Goal: Task Accomplishment & Management: Complete application form

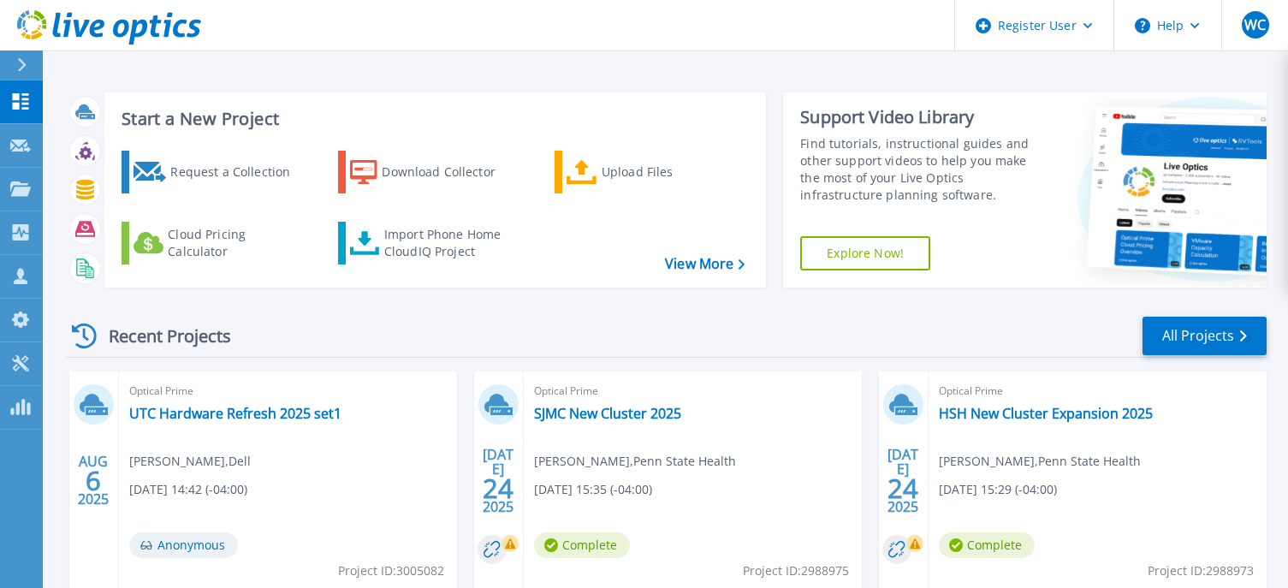
click at [27, 63] on icon at bounding box center [21, 65] width 9 height 14
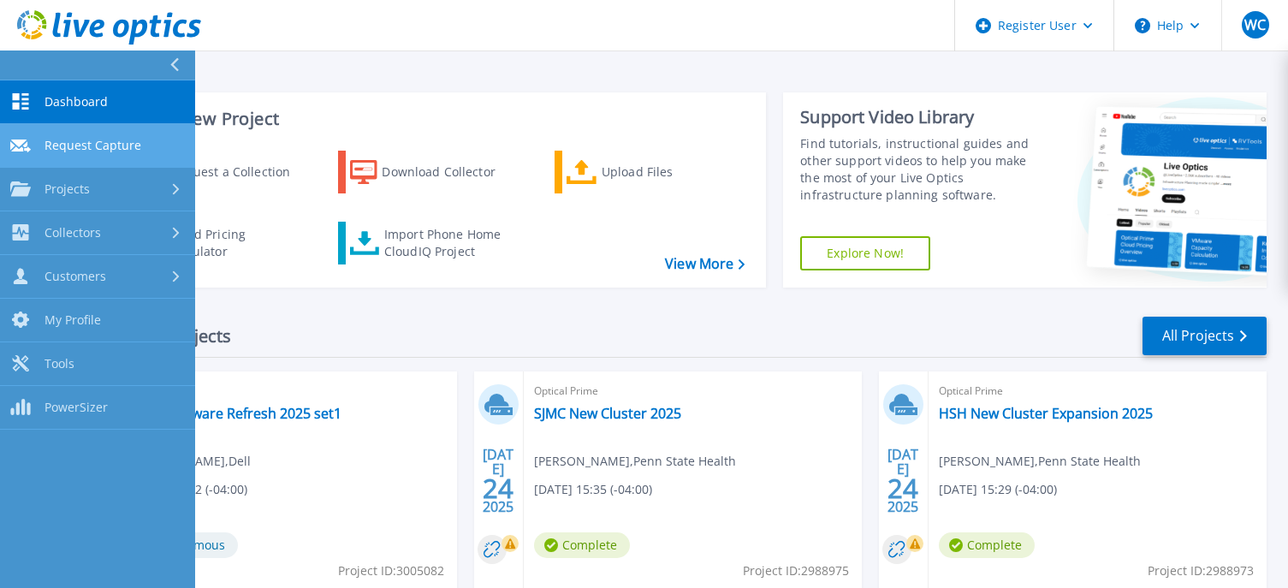
click at [74, 135] on link "Request Capture Request Capture" at bounding box center [97, 146] width 195 height 44
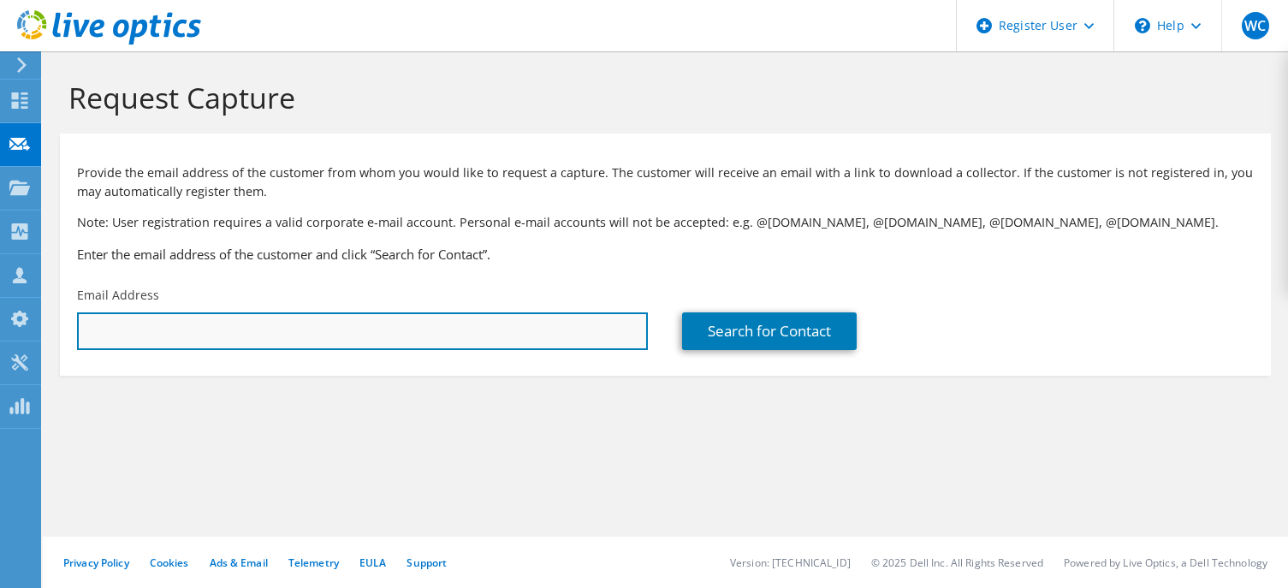
click at [365, 328] on input "text" at bounding box center [362, 331] width 571 height 38
paste input "Peter Palladino <peter.palladino@villanova.edu>"
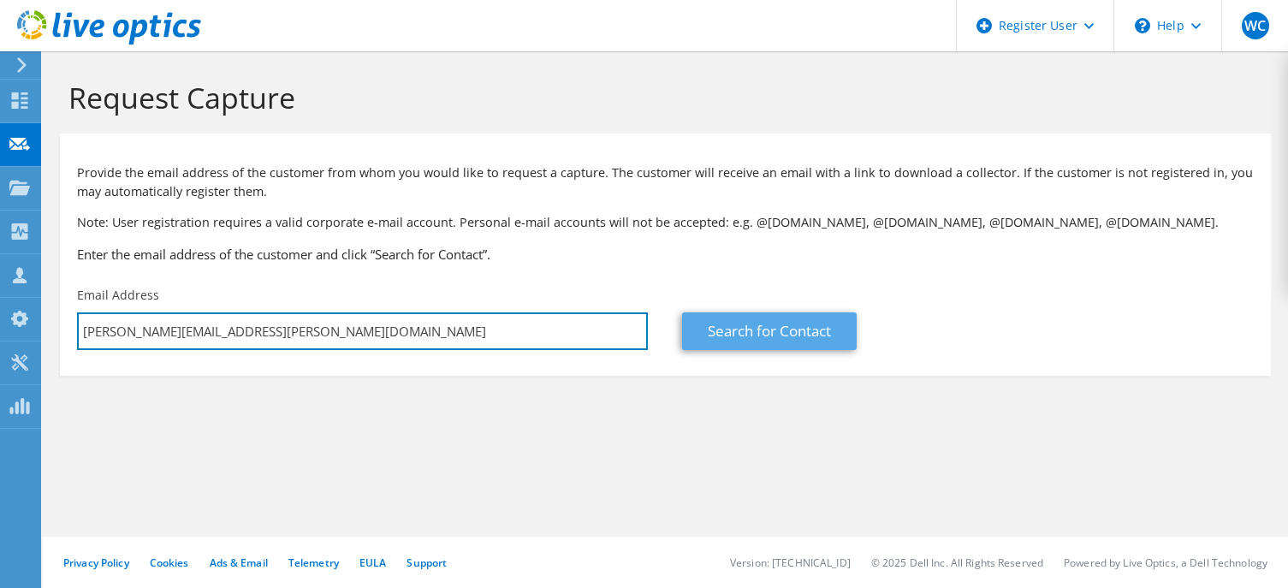
type input "peter.palladino@villanova.edu"
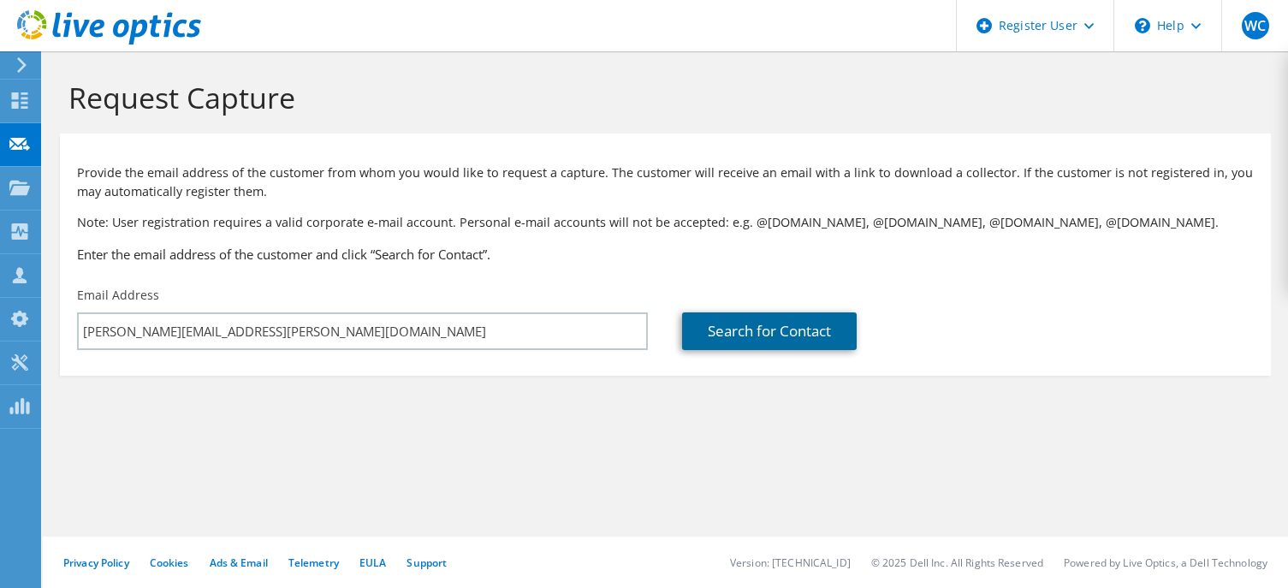
click at [770, 333] on link "Search for Contact" at bounding box center [769, 331] width 175 height 38
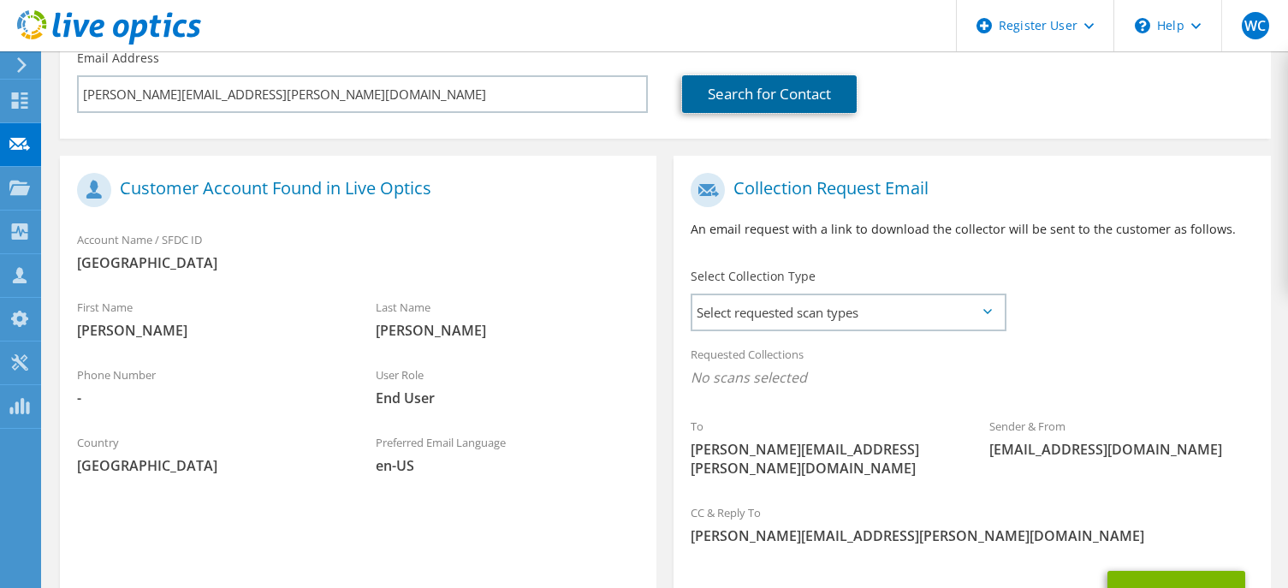
scroll to position [257, 0]
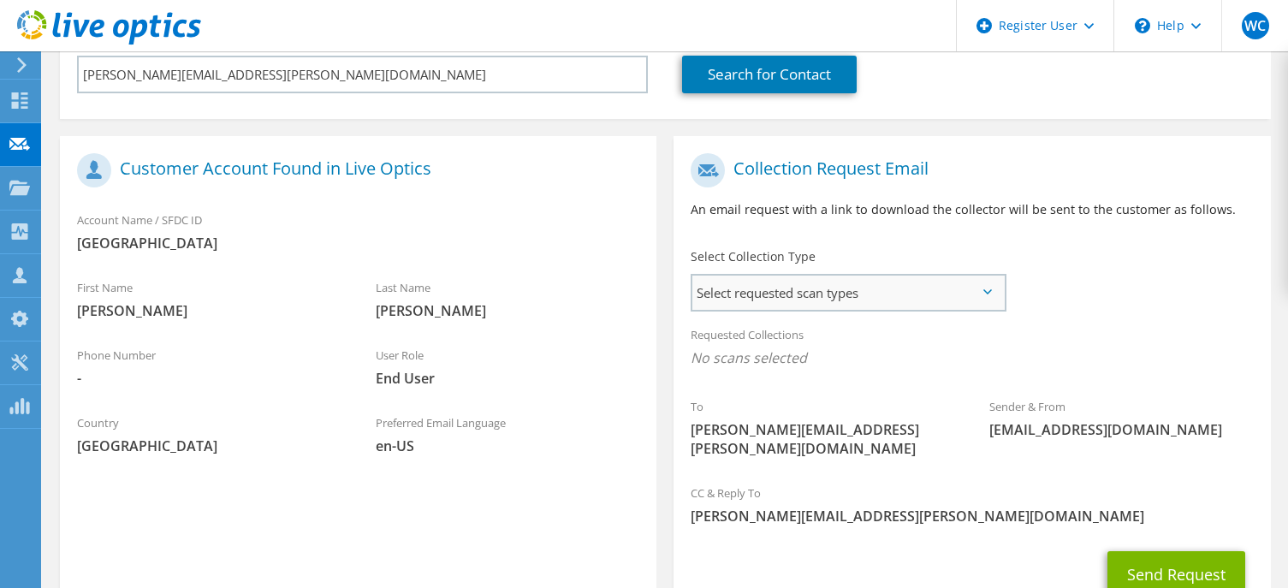
click at [867, 292] on span "Select requested scan types" at bounding box center [847, 293] width 311 height 34
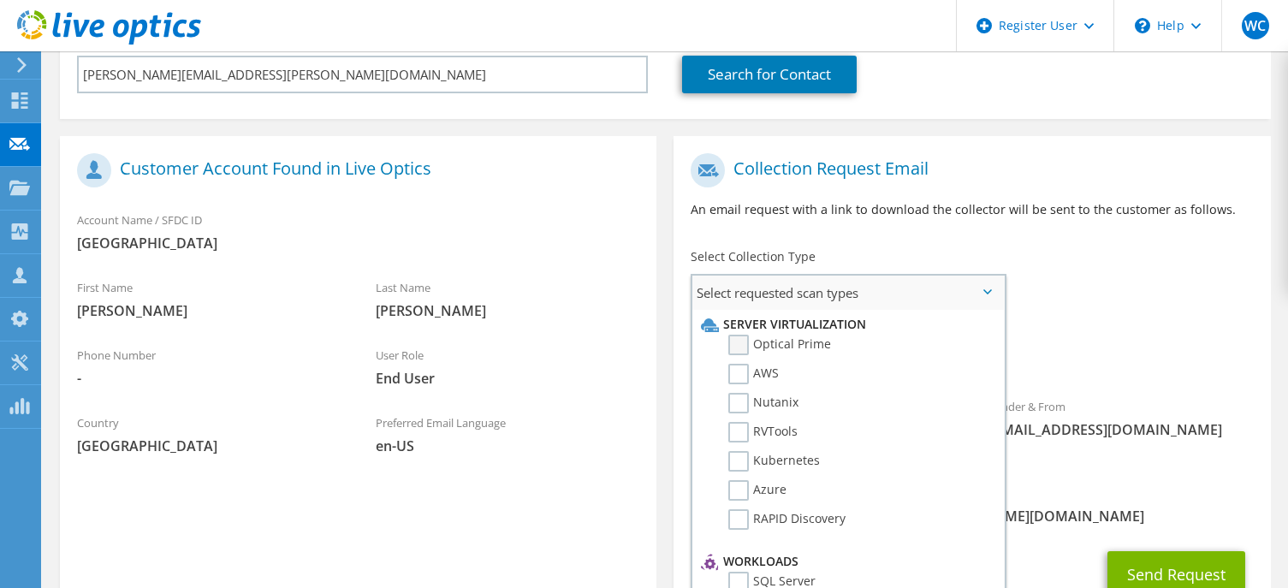
click at [739, 341] on label "Optical Prime" at bounding box center [779, 345] width 103 height 21
click at [0, 0] on input "Optical Prime" at bounding box center [0, 0] width 0 height 0
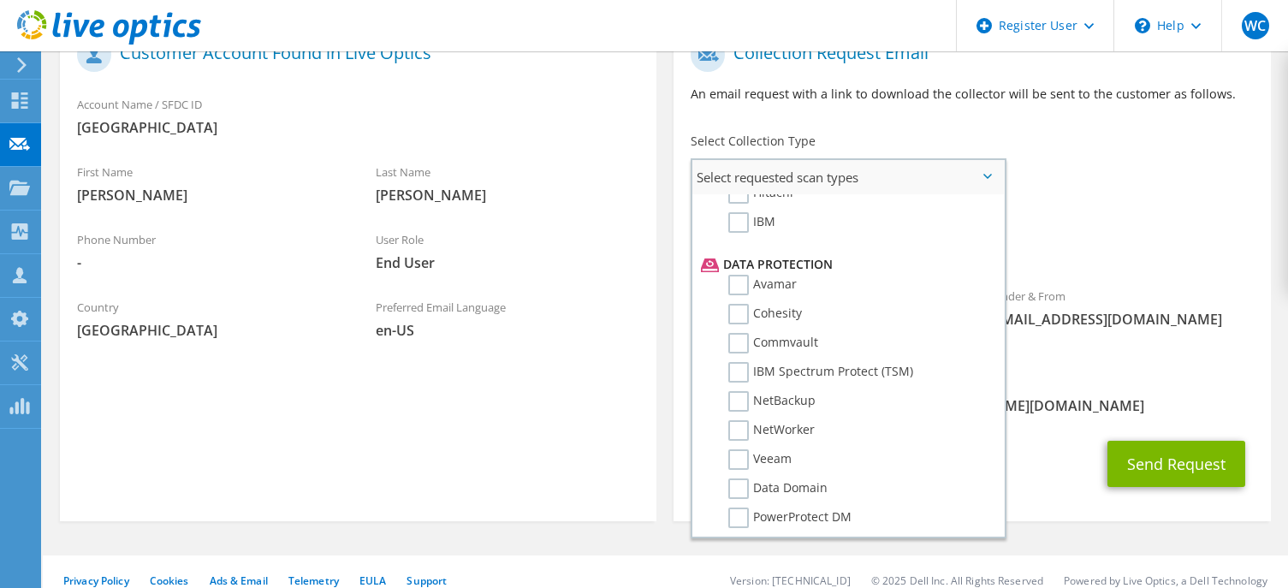
scroll to position [756, 0]
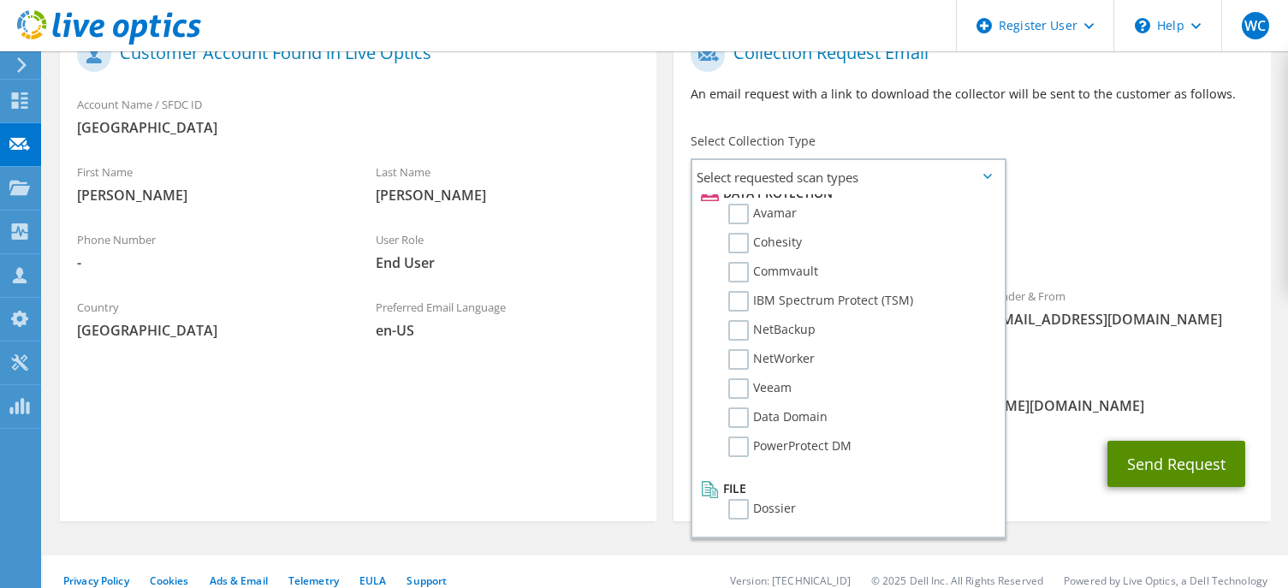
click at [1167, 449] on button "Send Request" at bounding box center [1177, 464] width 138 height 46
